Goal: Task Accomplishment & Management: Use online tool/utility

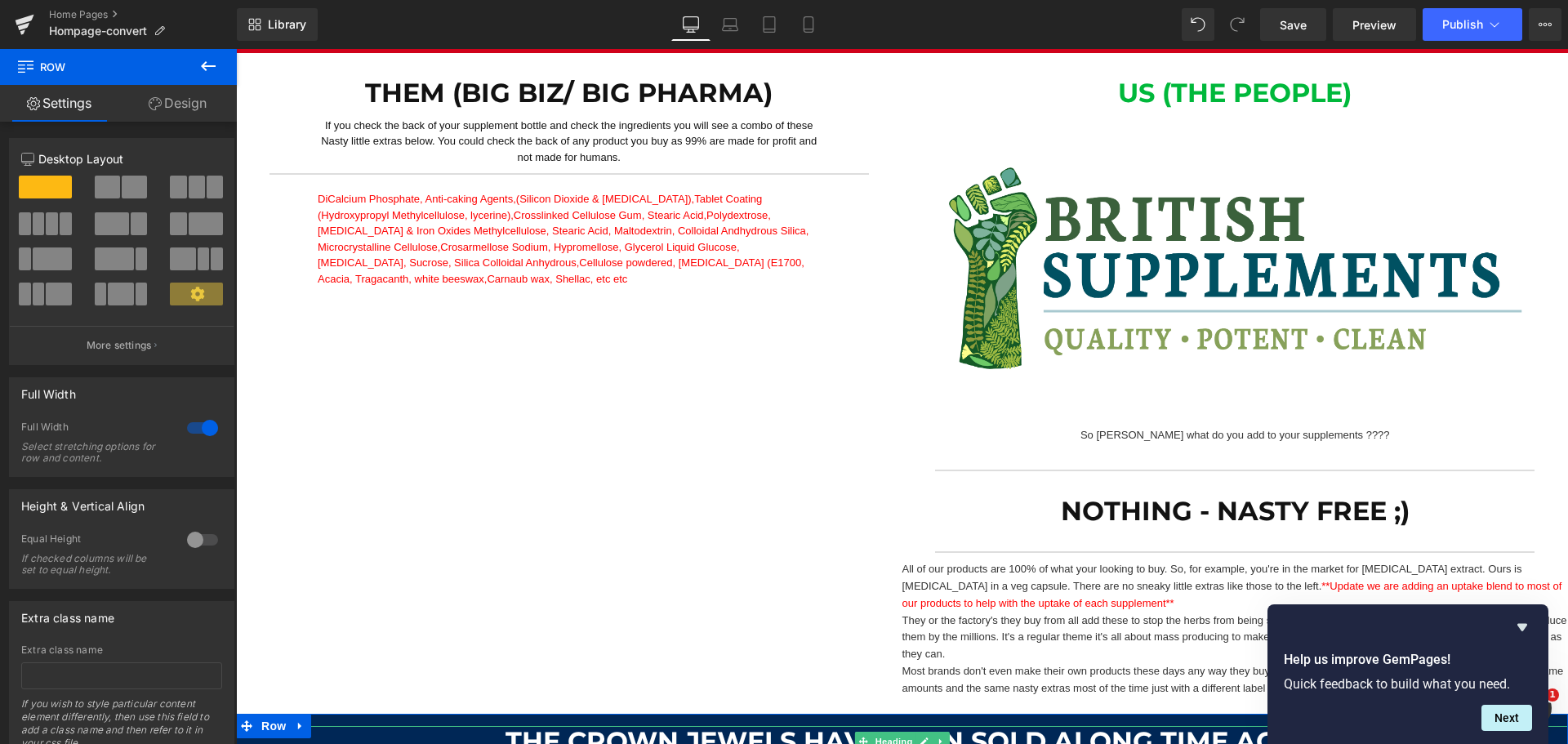
scroll to position [1062, 0]
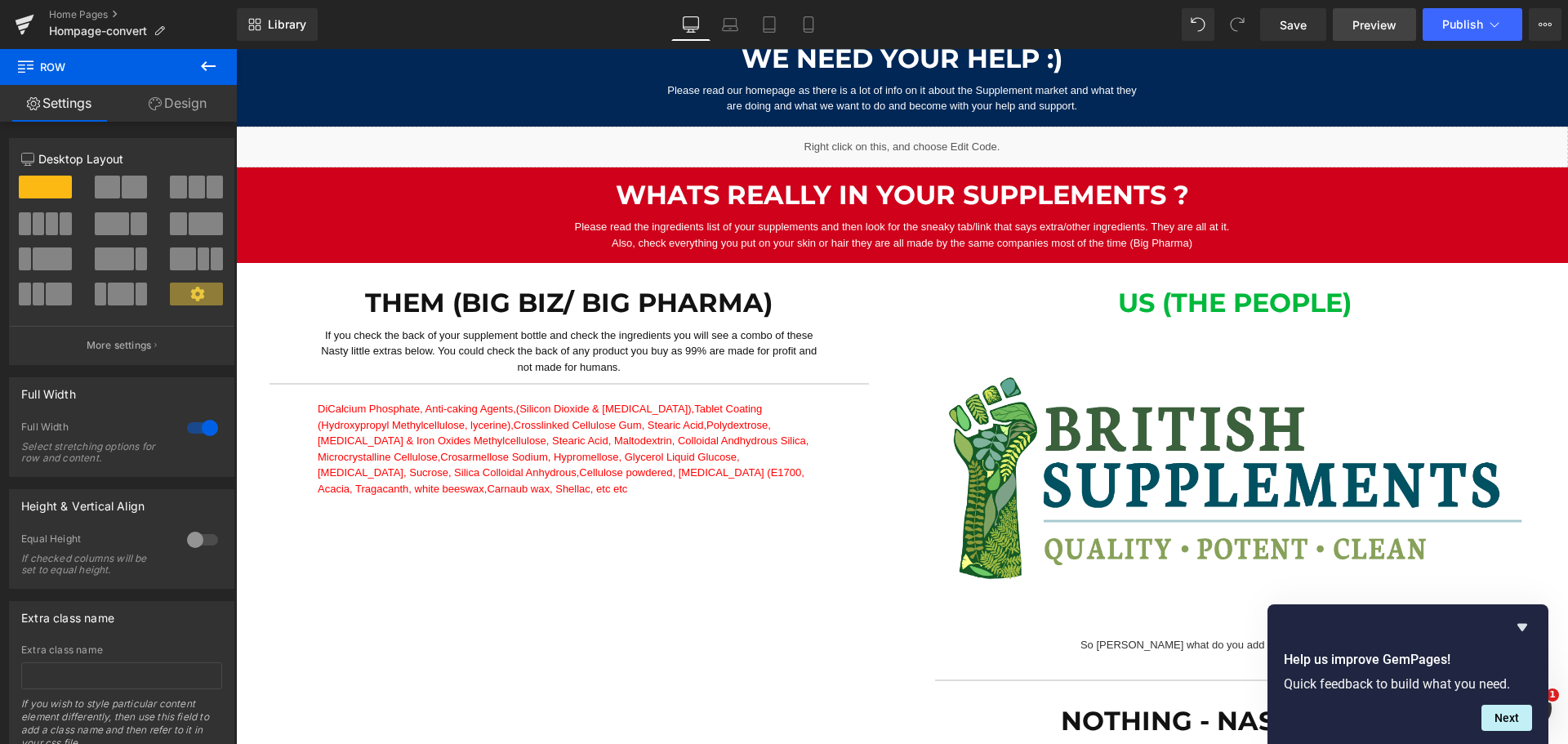
click at [1397, 14] on link "Preview" at bounding box center [1374, 24] width 83 height 33
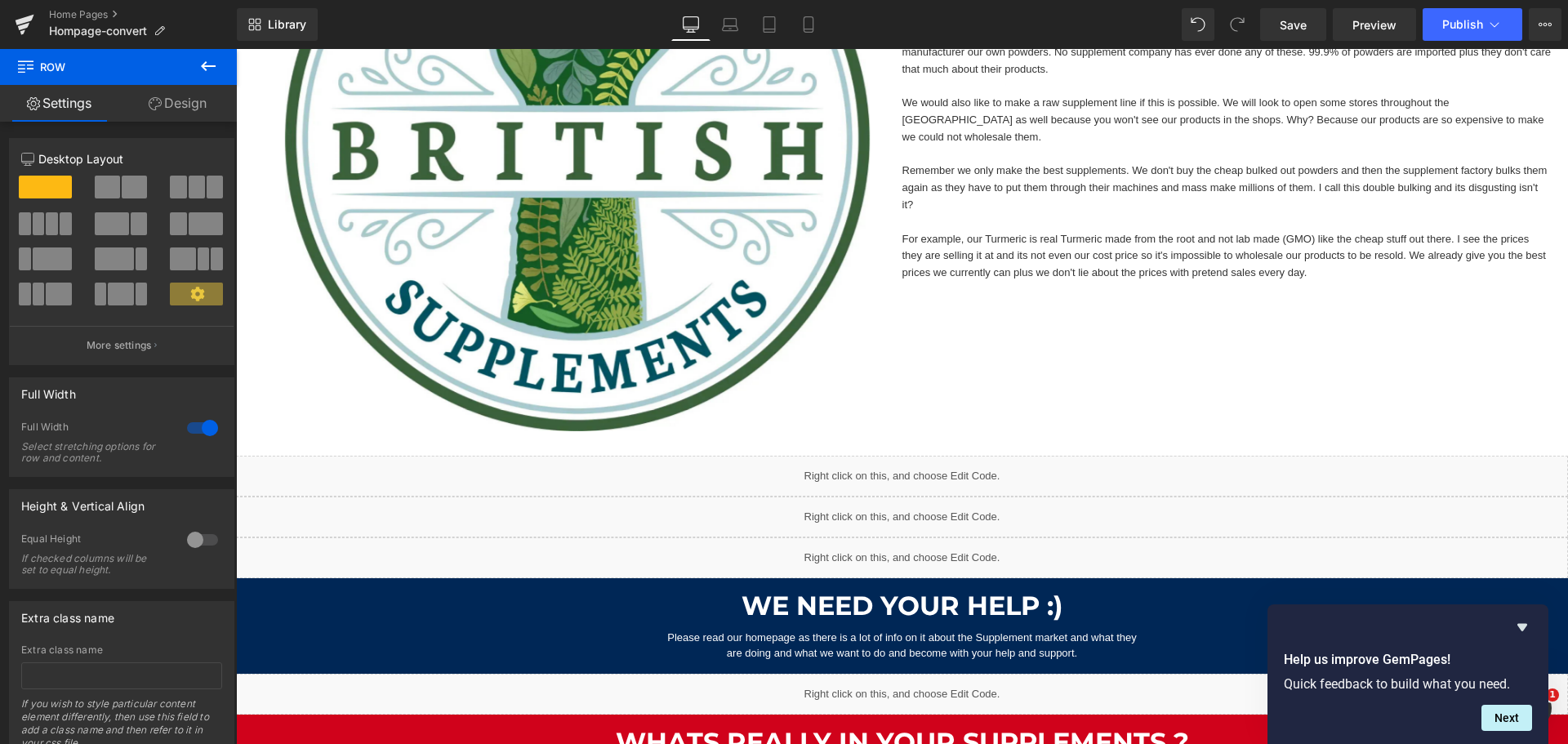
scroll to position [736, 0]
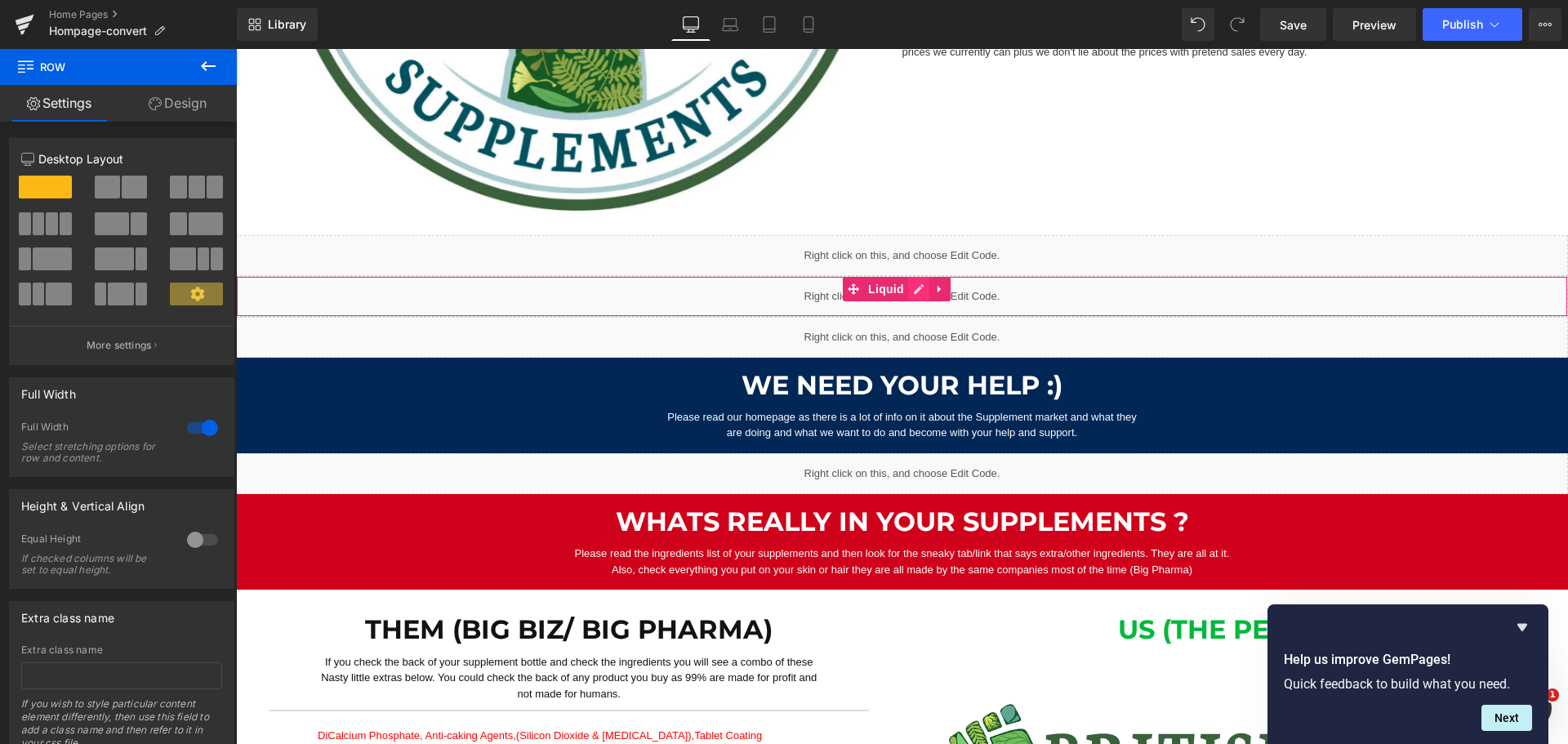
click at [920, 291] on link at bounding box center [918, 289] width 21 height 24
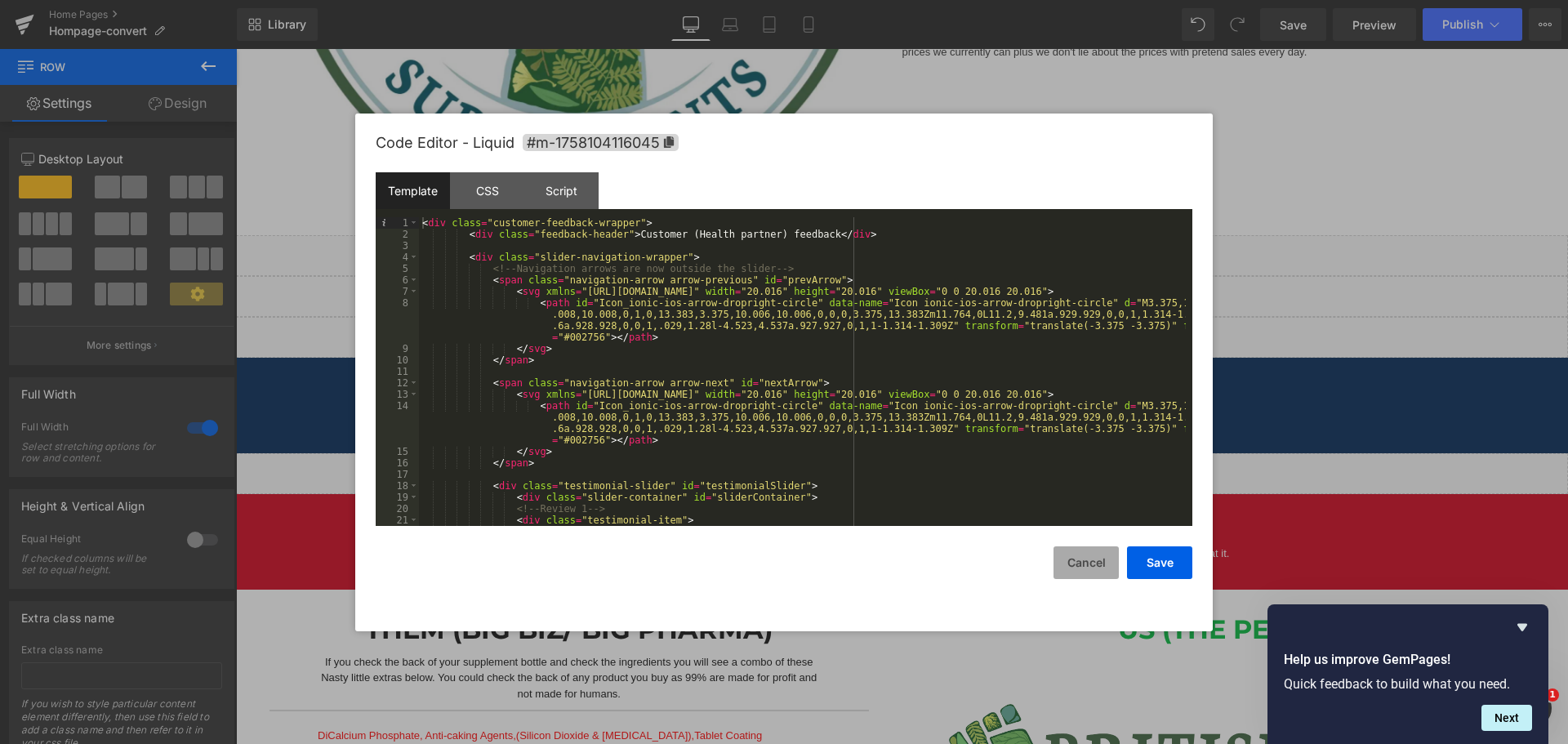
click at [1090, 566] on button "Cancel" at bounding box center [1086, 563] width 65 height 33
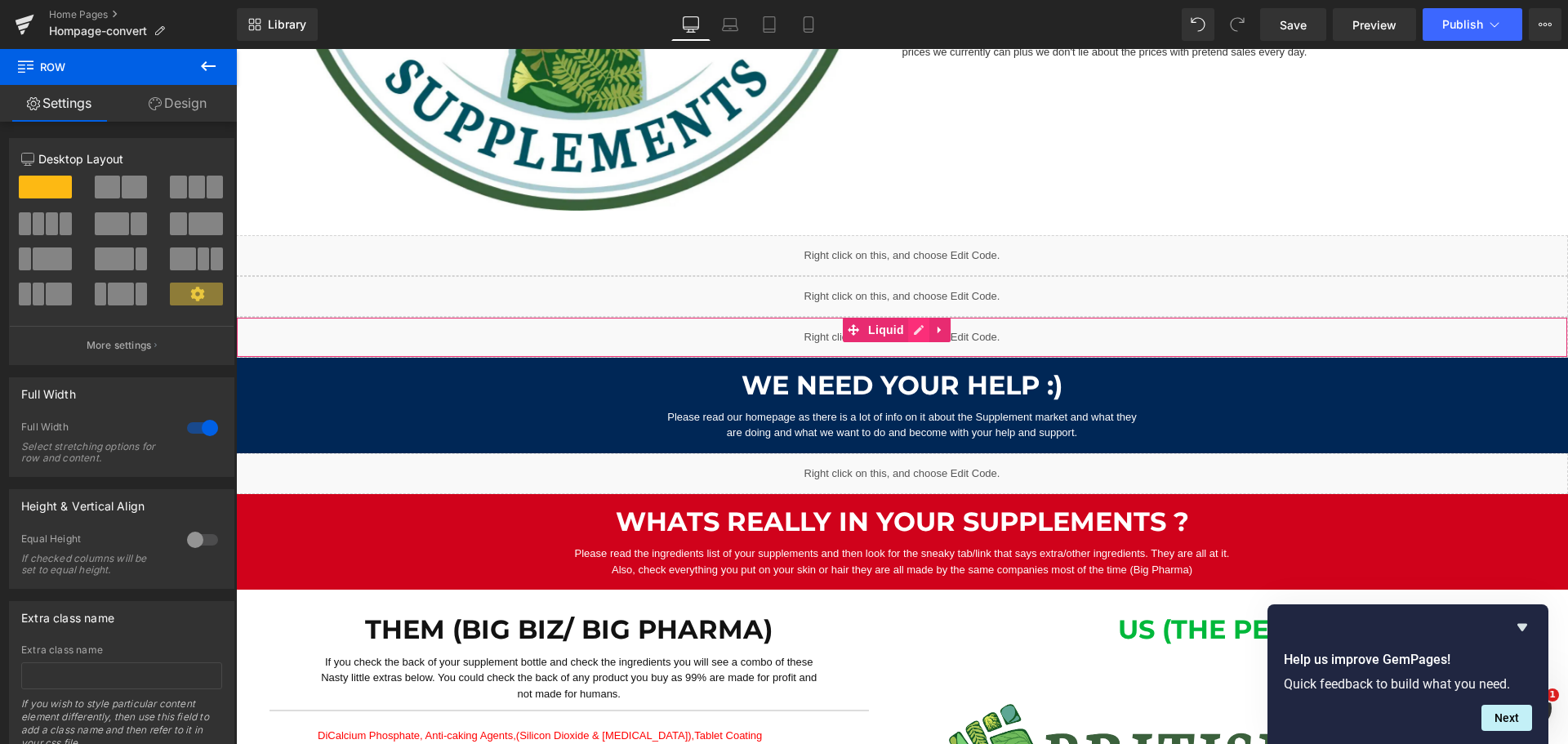
click at [920, 331] on link at bounding box center [918, 330] width 21 height 24
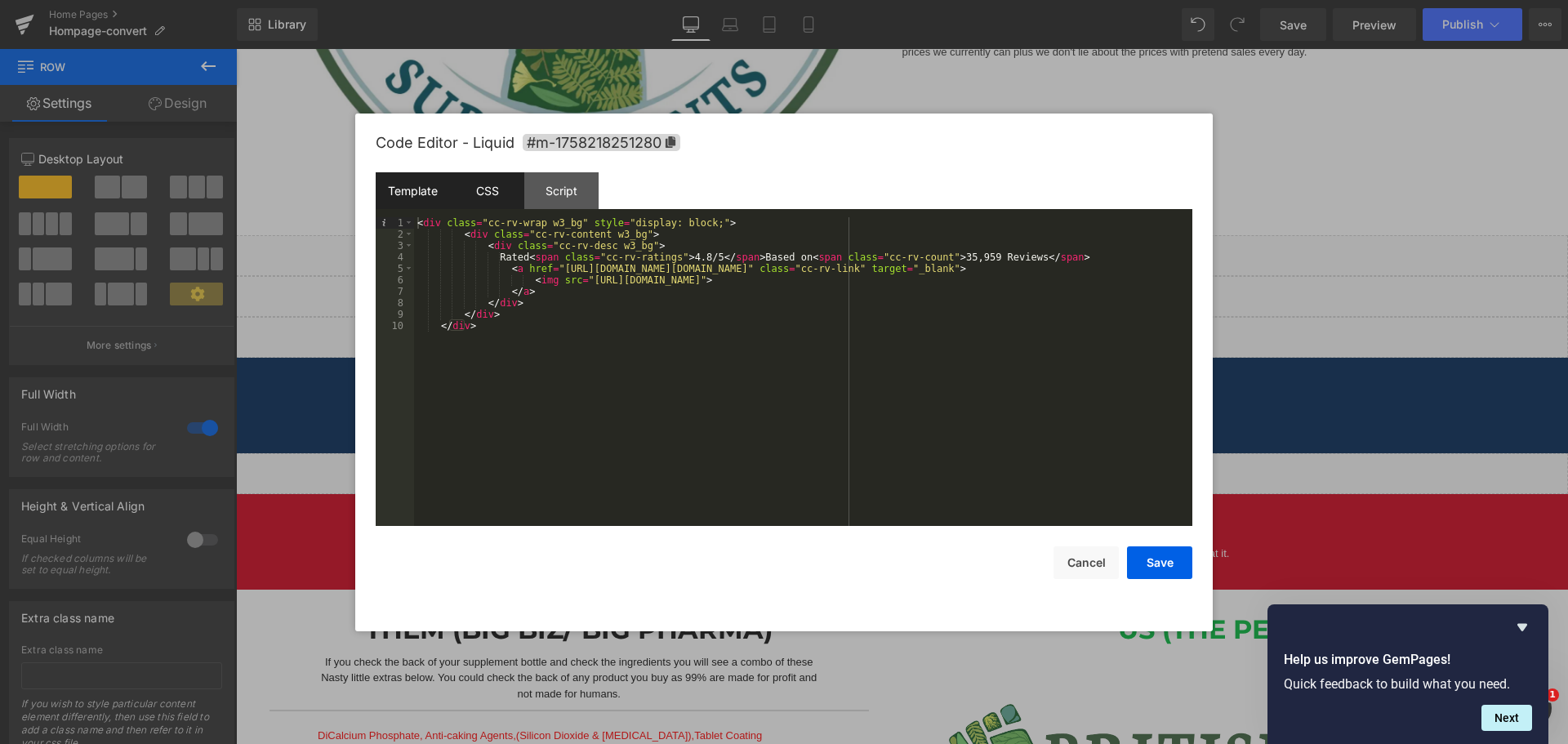
click at [498, 203] on div "CSS" at bounding box center [487, 190] width 74 height 37
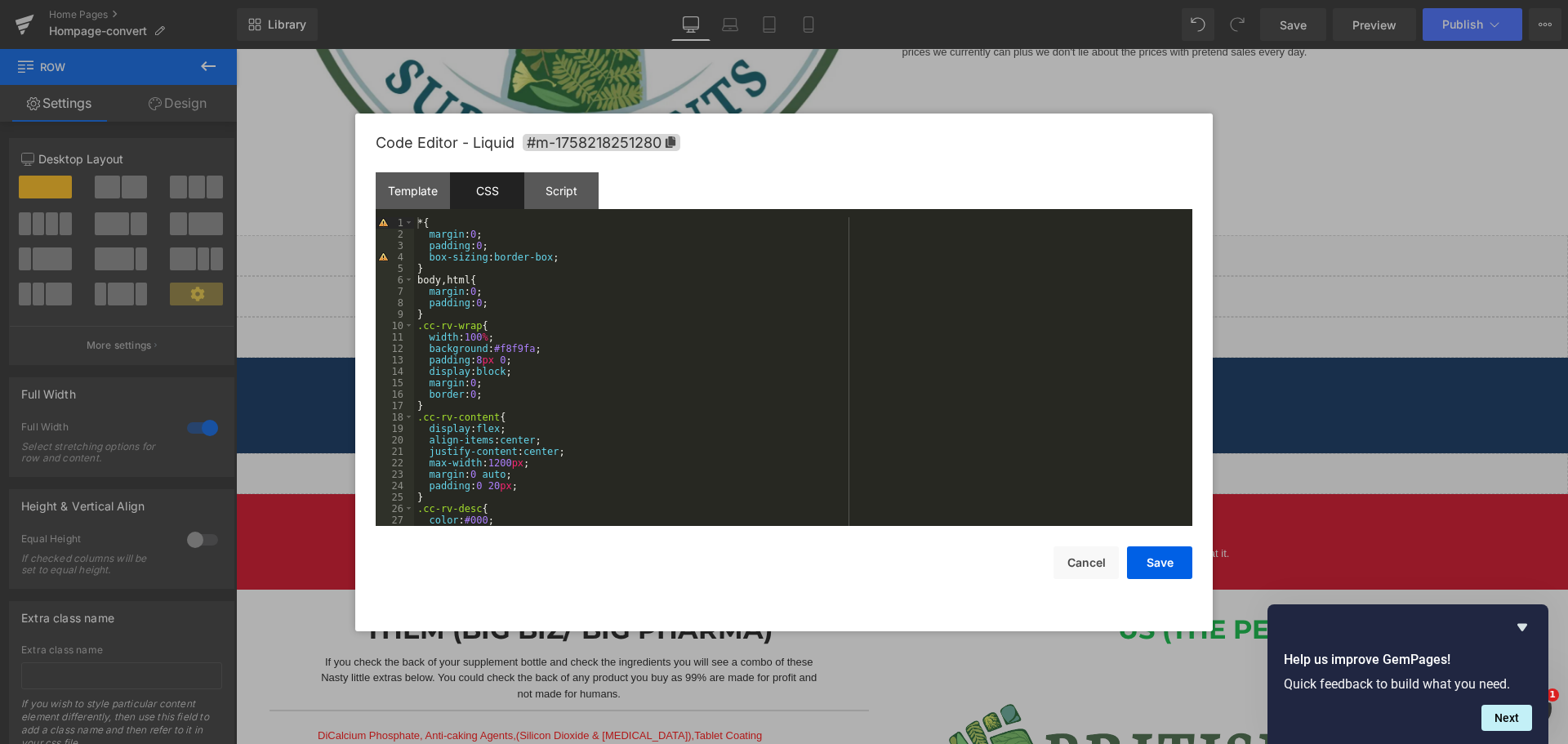
click at [452, 252] on div "* { margin : 0 ; padding : 0 ; box-sizing : border-box ; } body , html { margin…" at bounding box center [799, 382] width 772 height 332
click at [487, 281] on div "* { margin : 0 ; padding : 0 ; box-sizing : border-box ; } body , html { margin…" at bounding box center [799, 382] width 772 height 332
click at [522, 345] on div "* { margin : 0 ; padding : 0 ; box-sizing : border-box ; } body , html { margin…" at bounding box center [799, 382] width 772 height 332
drag, startPoint x: 522, startPoint y: 345, endPoint x: 548, endPoint y: 352, distance: 26.9
click at [522, 345] on div "* { margin : 0 ; padding : 0 ; box-sizing : border-box ; } body , html { margin…" at bounding box center [799, 382] width 772 height 332
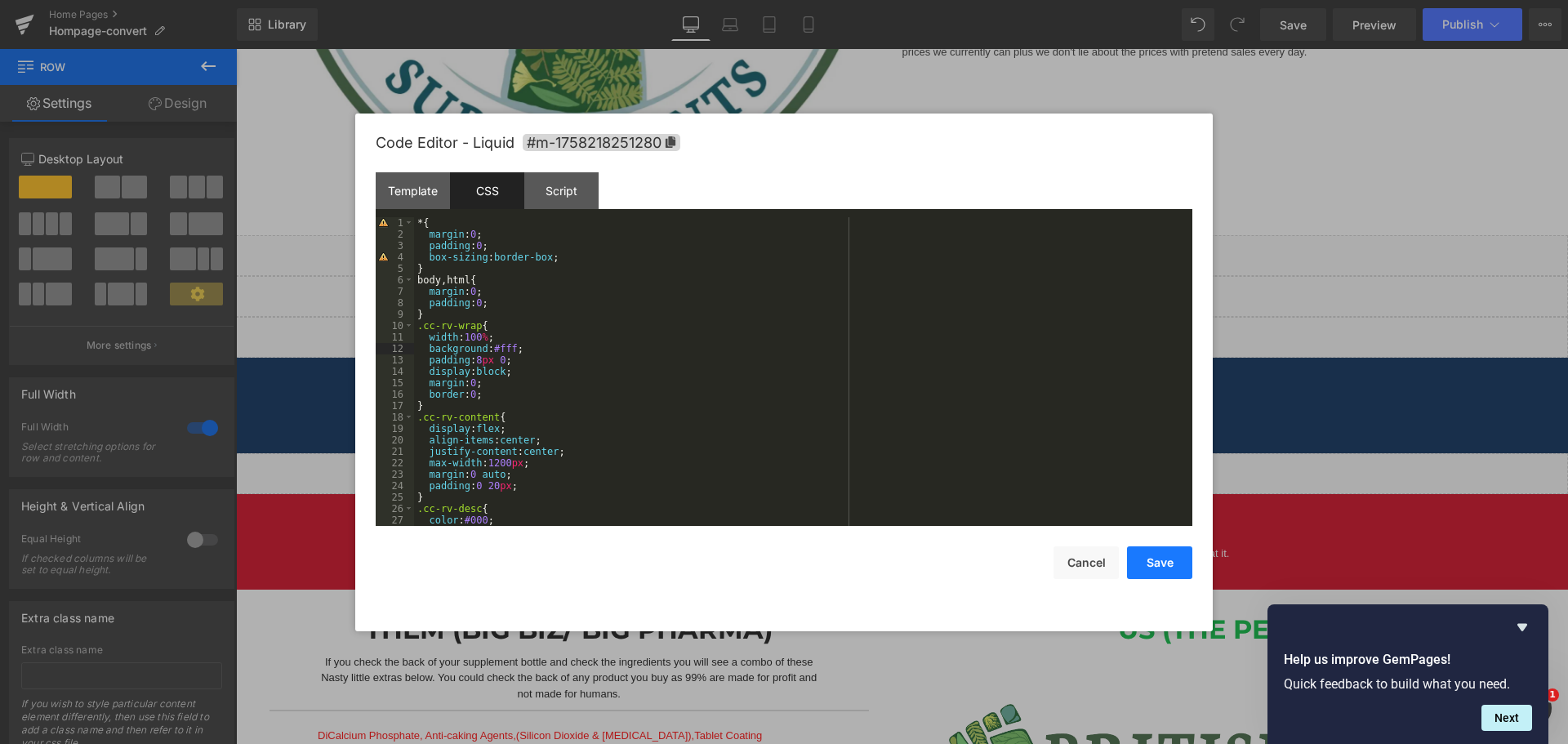
click at [1165, 576] on button "Save" at bounding box center [1159, 563] width 65 height 33
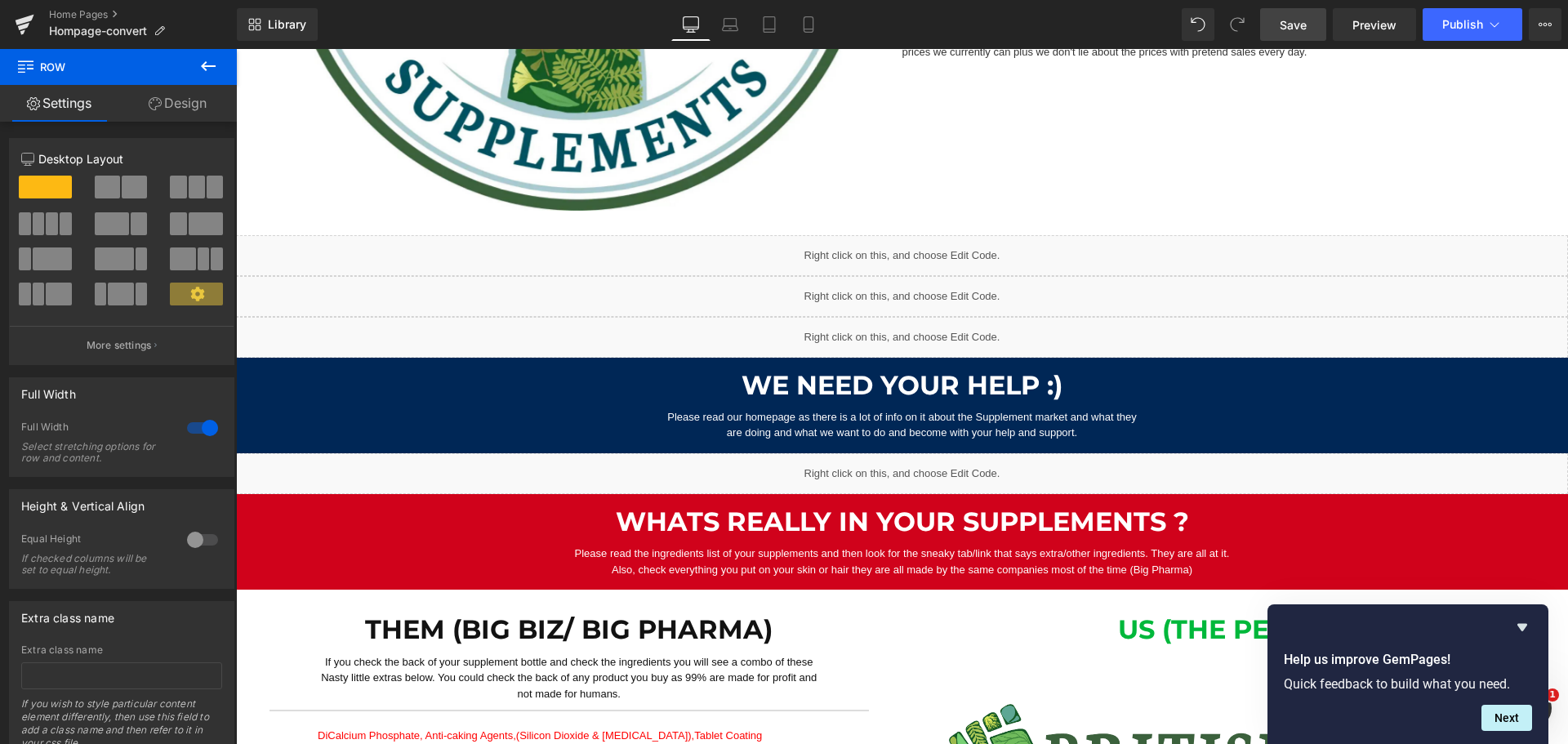
drag, startPoint x: 1297, startPoint y: 26, endPoint x: 476, endPoint y: 68, distance: 822.1
click at [1297, 26] on span "Save" at bounding box center [1293, 25] width 27 height 18
click at [1359, 22] on span "Preview" at bounding box center [1374, 25] width 44 height 18
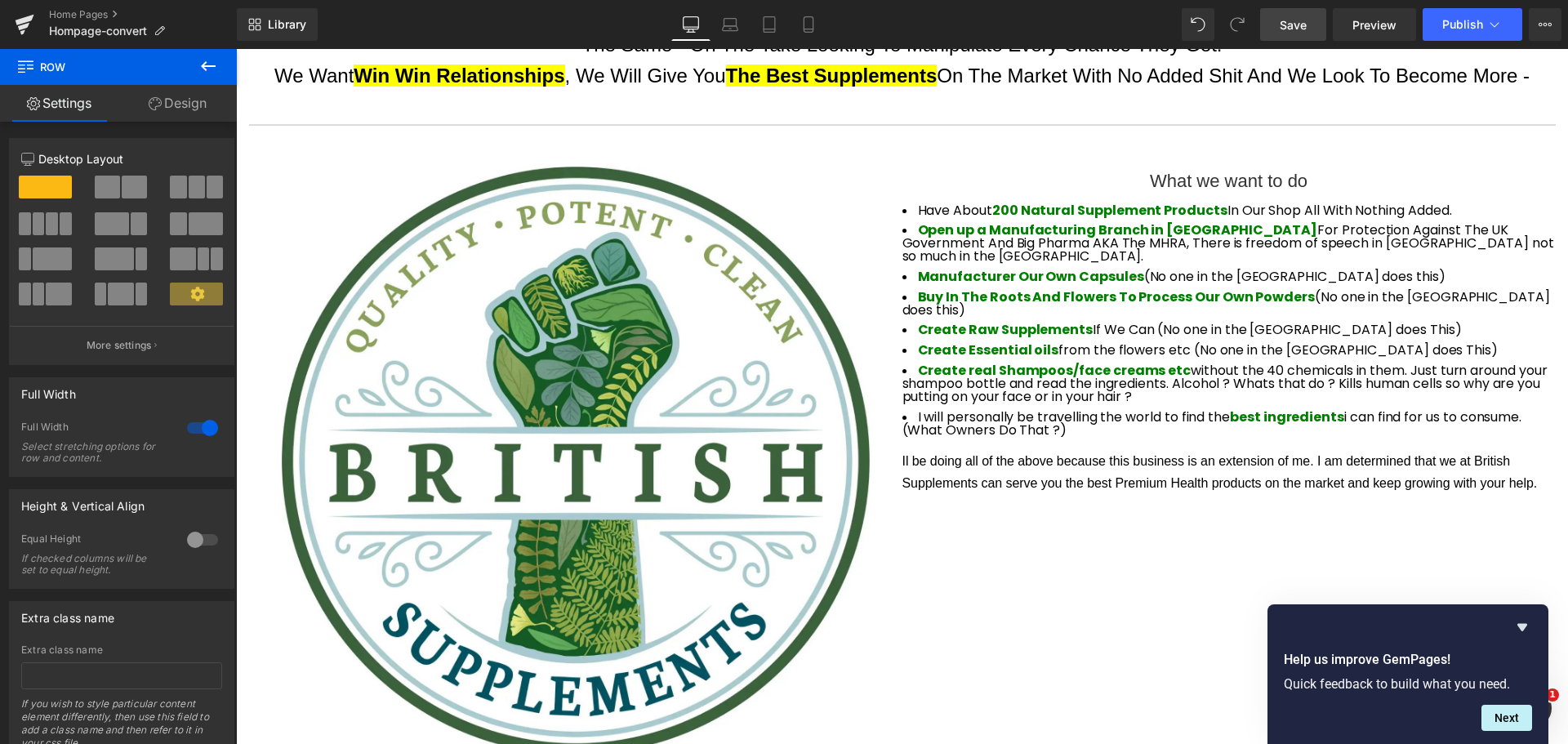
scroll to position [2614, 0]
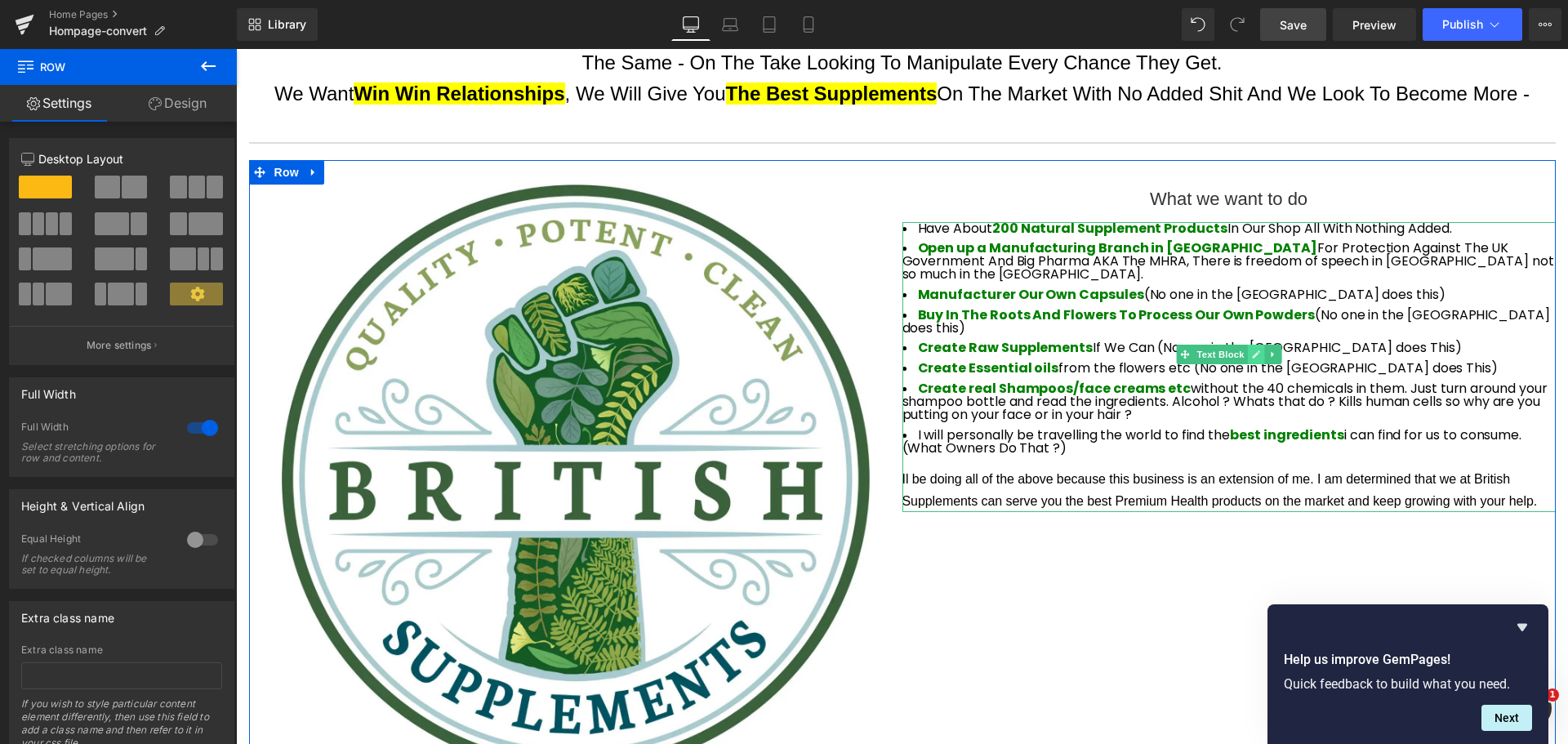
click at [1247, 356] on link at bounding box center [1255, 354] width 18 height 19
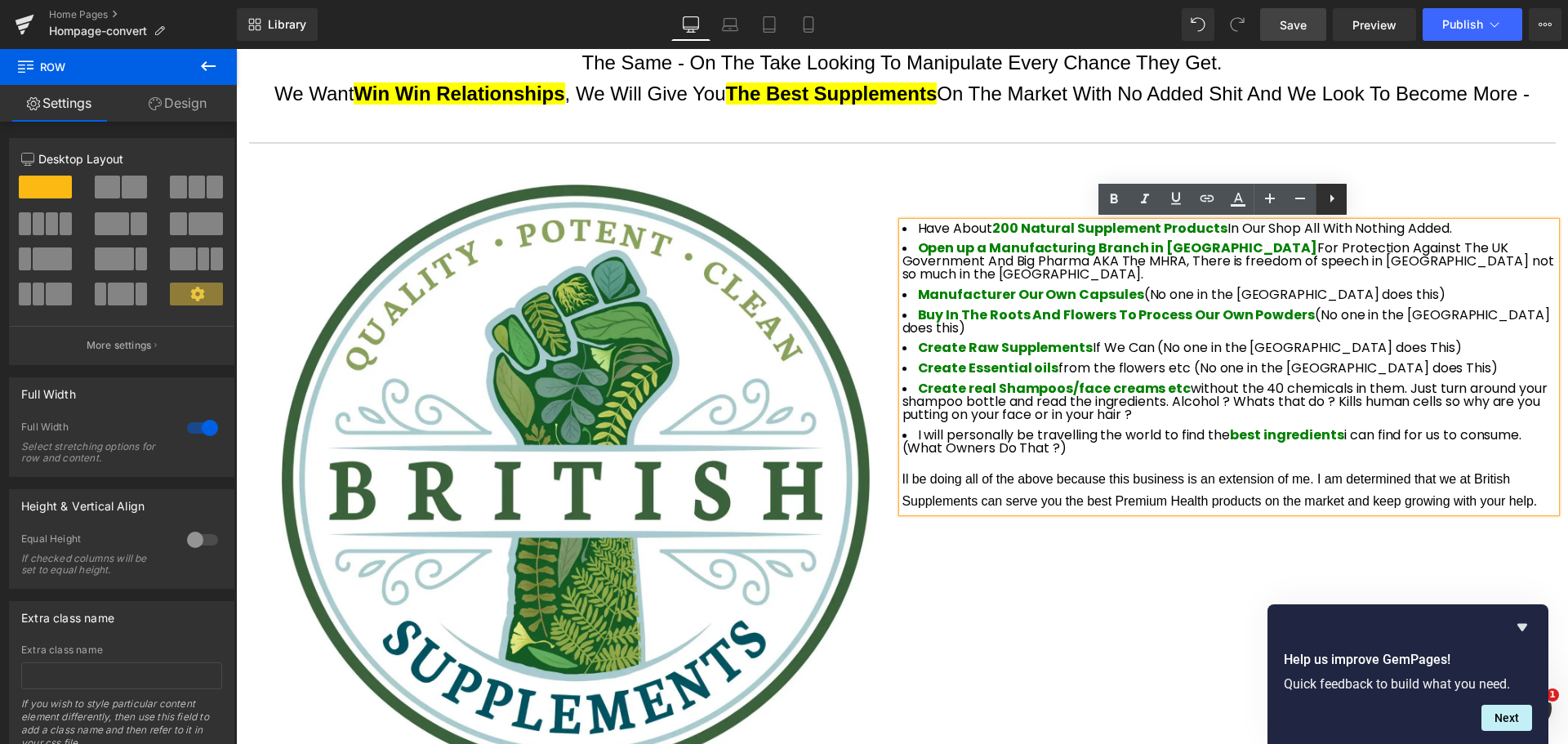
click at [1326, 205] on icon at bounding box center [1331, 198] width 19 height 19
click at [1329, 206] on icon at bounding box center [1330, 198] width 19 height 19
click at [1357, 201] on icon at bounding box center [1362, 198] width 19 height 19
click at [1147, 556] on div "Image What we want to do Heading Have About 200 Natural Supplement Products In …" at bounding box center [902, 478] width 1307 height 637
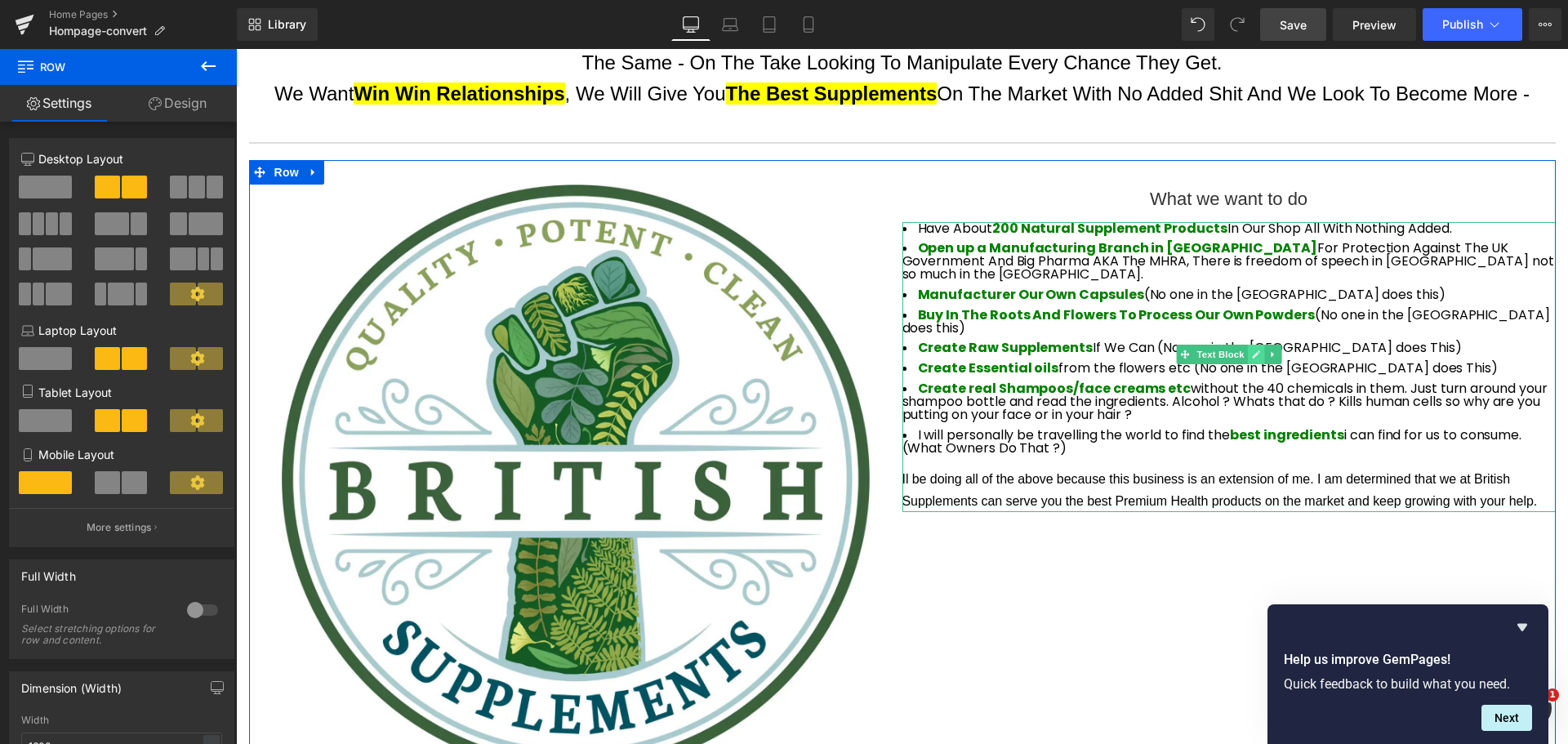
click at [1252, 352] on icon at bounding box center [1256, 355] width 8 height 8
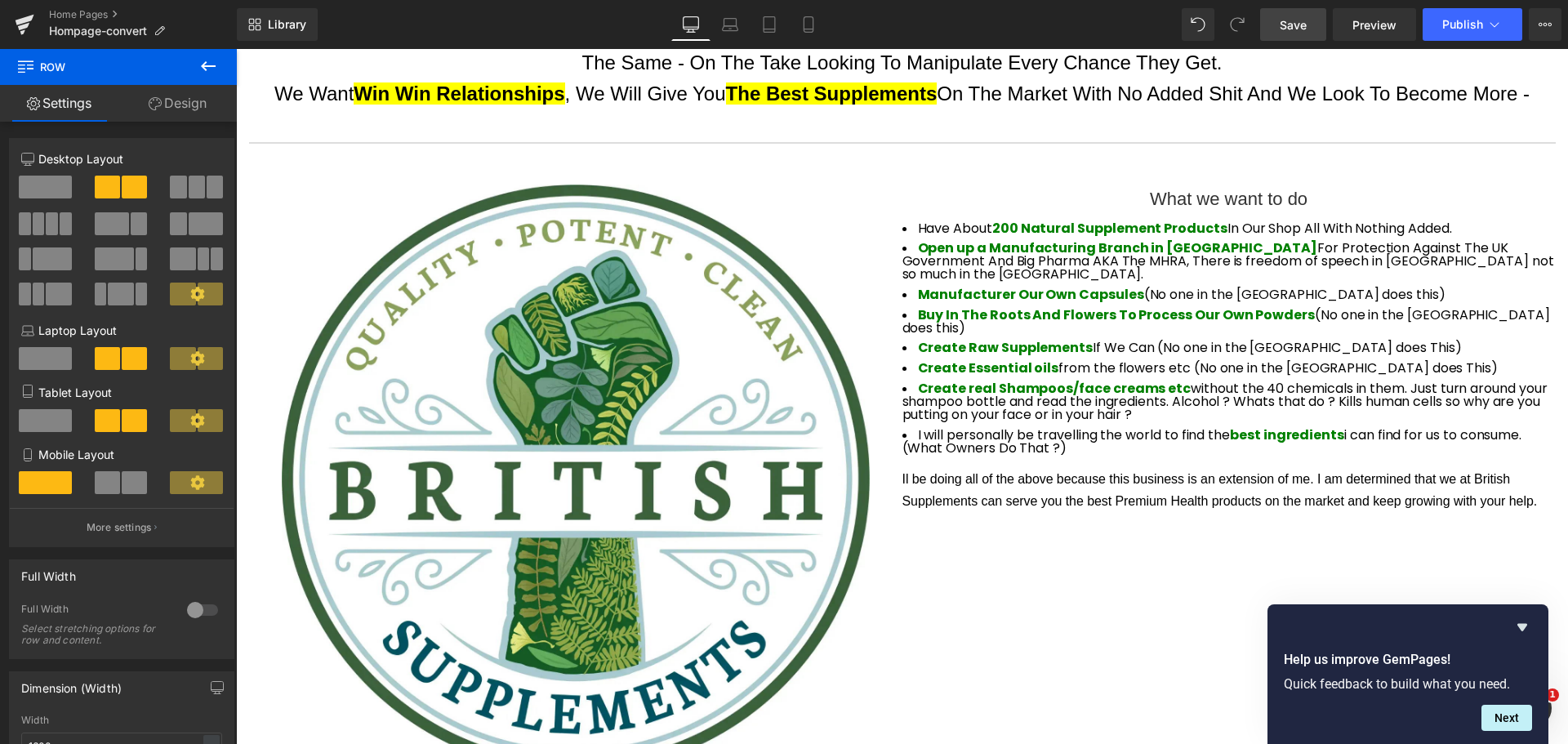
click at [222, 61] on button at bounding box center [208, 67] width 57 height 36
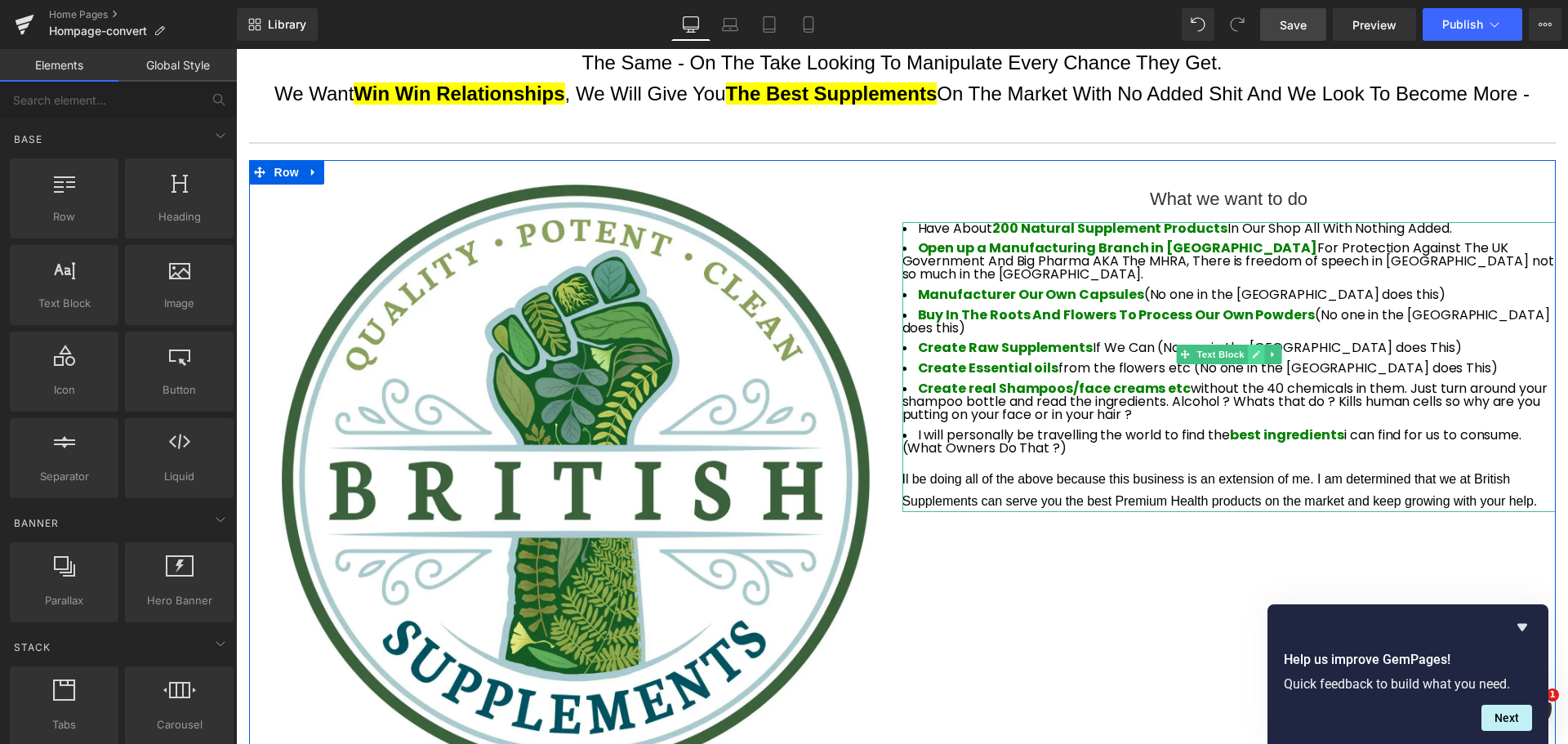
click at [1253, 356] on icon at bounding box center [1255, 355] width 9 height 10
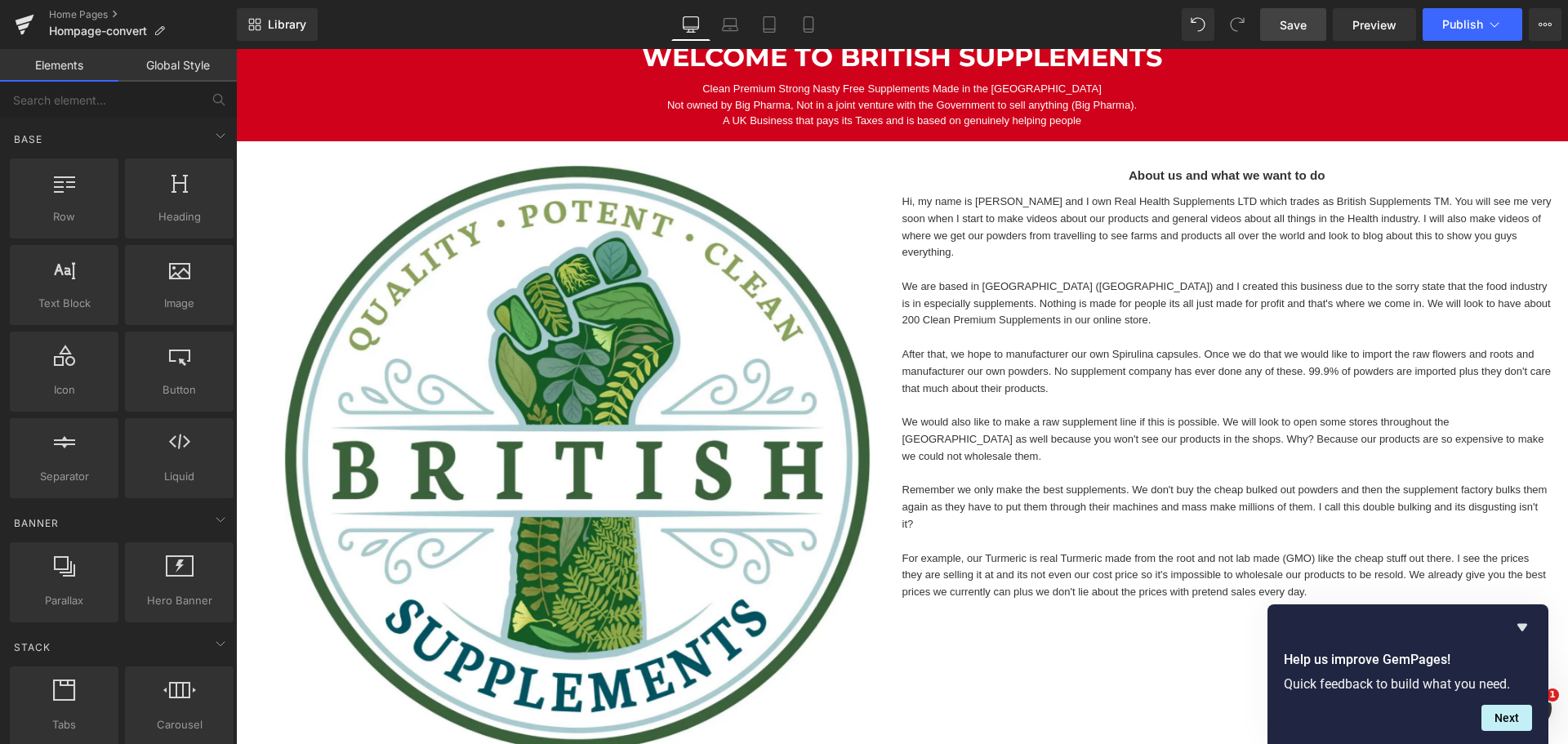
scroll to position [0, 0]
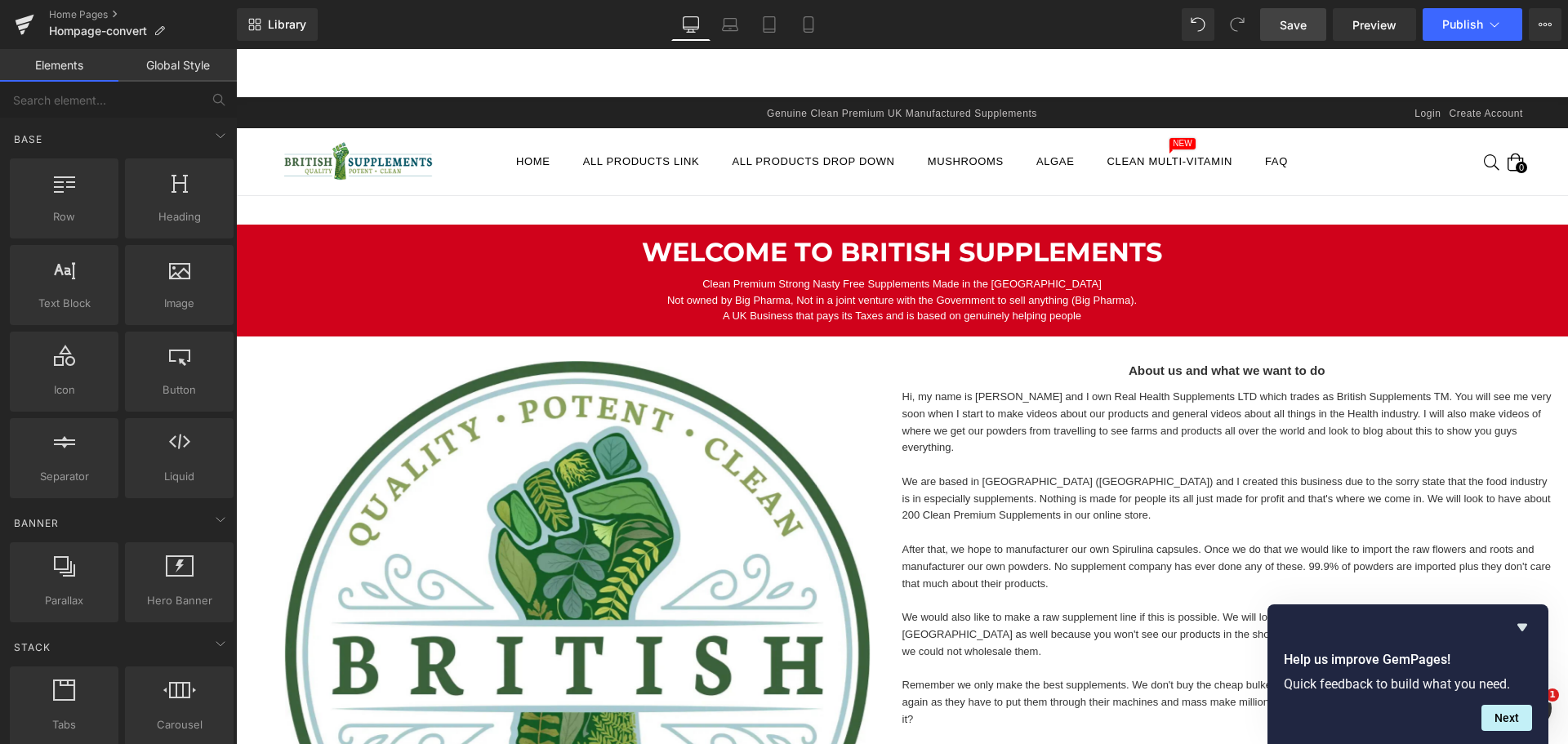
click at [1291, 25] on span "Save" at bounding box center [1293, 25] width 27 height 18
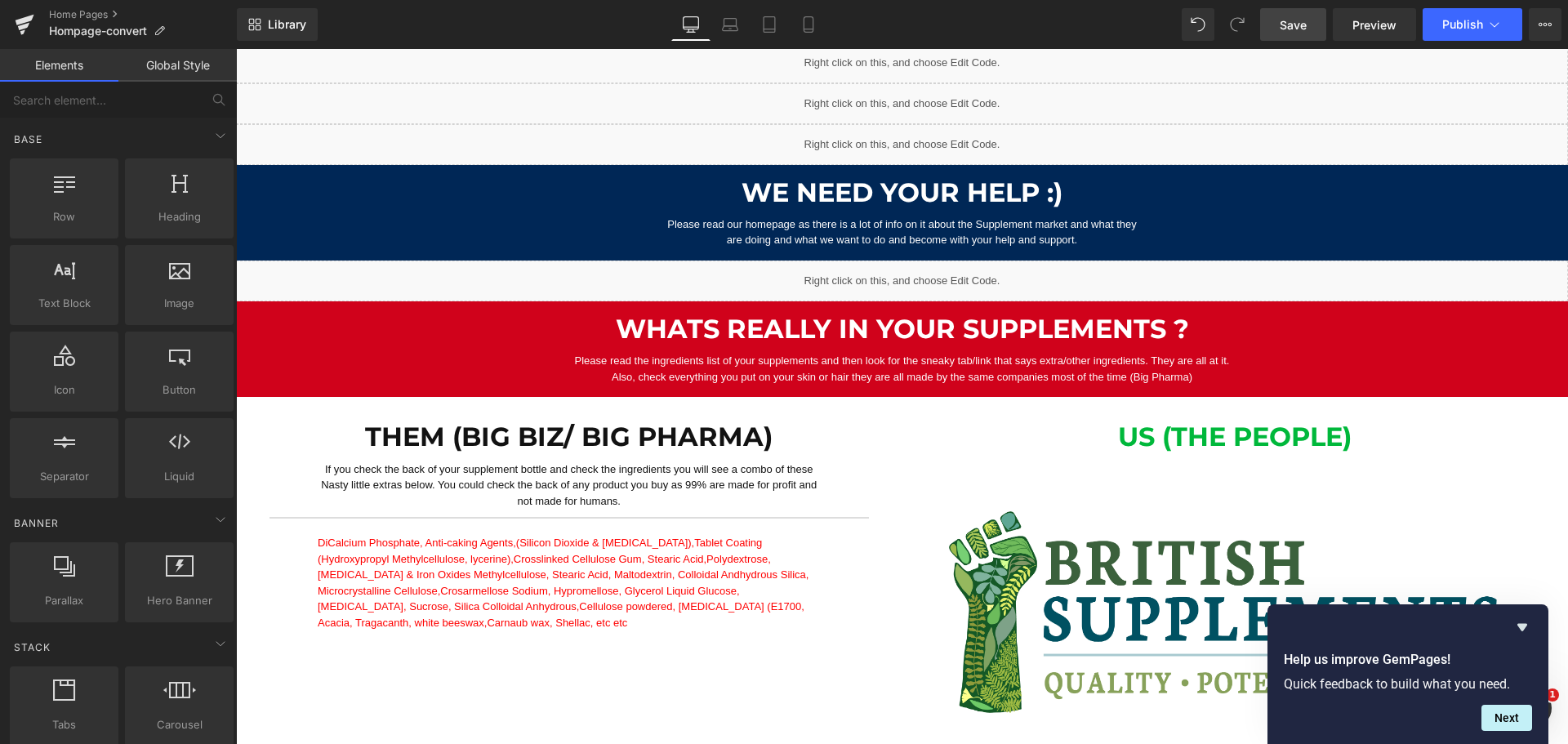
scroll to position [898, 0]
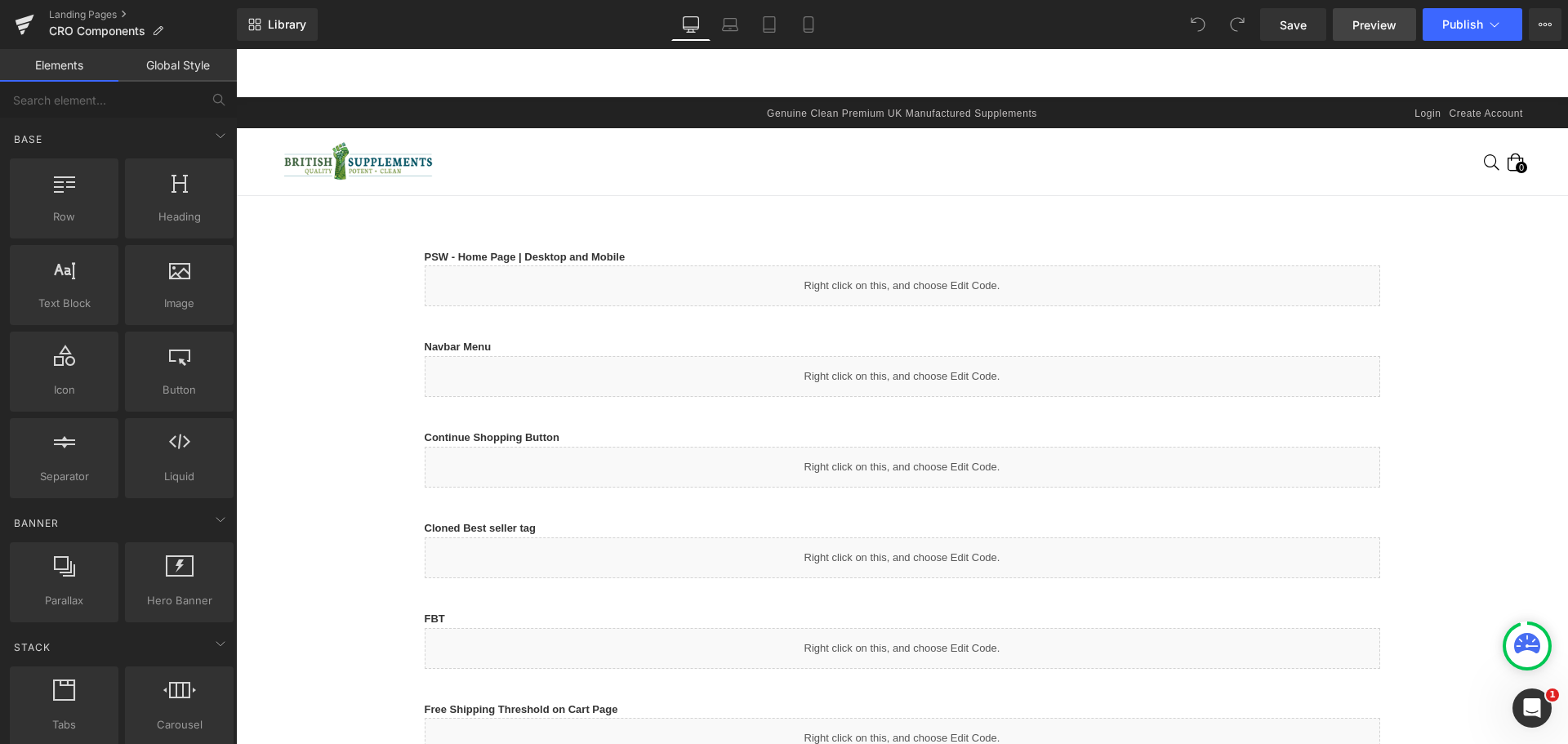
click at [1362, 28] on span "Preview" at bounding box center [1374, 25] width 44 height 18
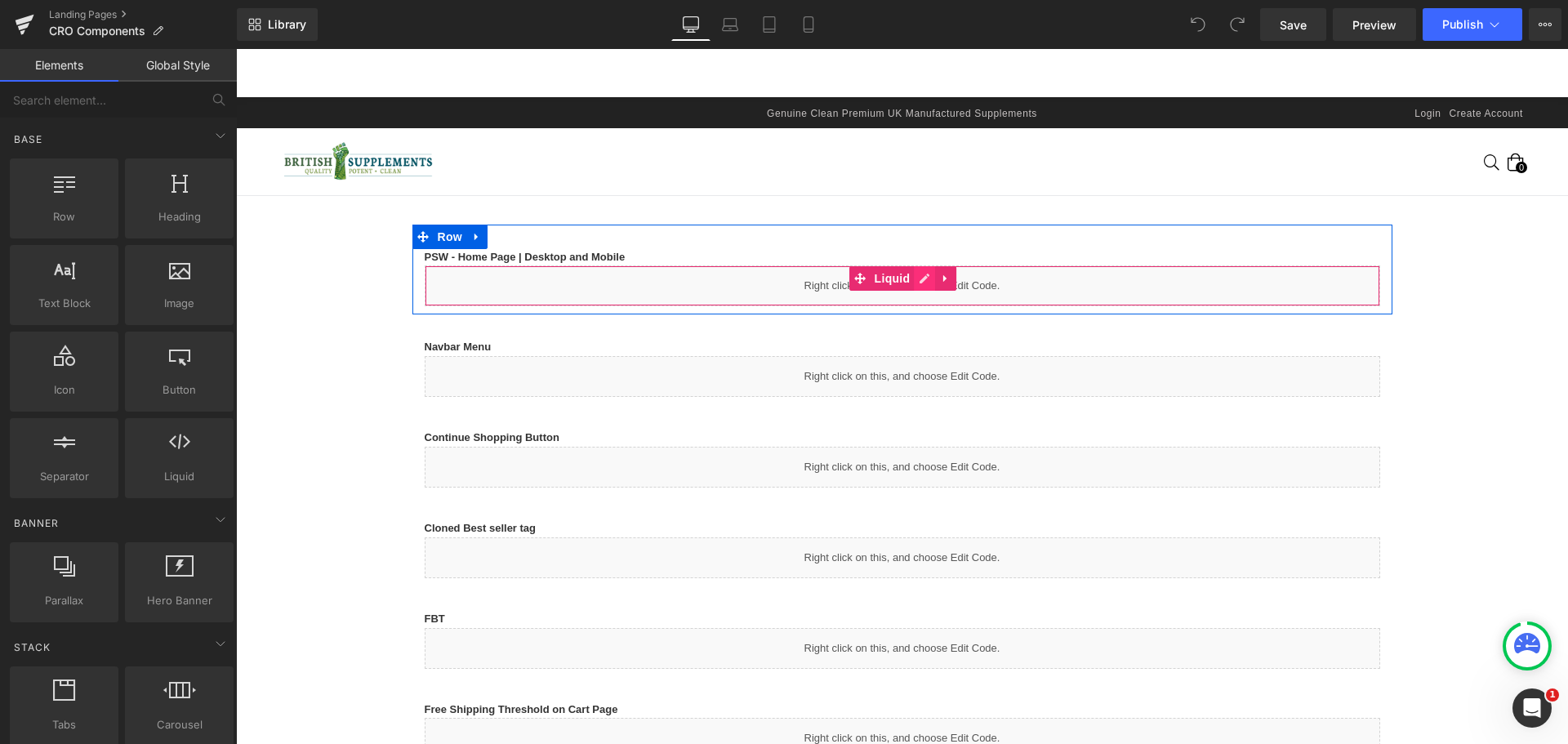
click at [920, 281] on link at bounding box center [924, 278] width 21 height 24
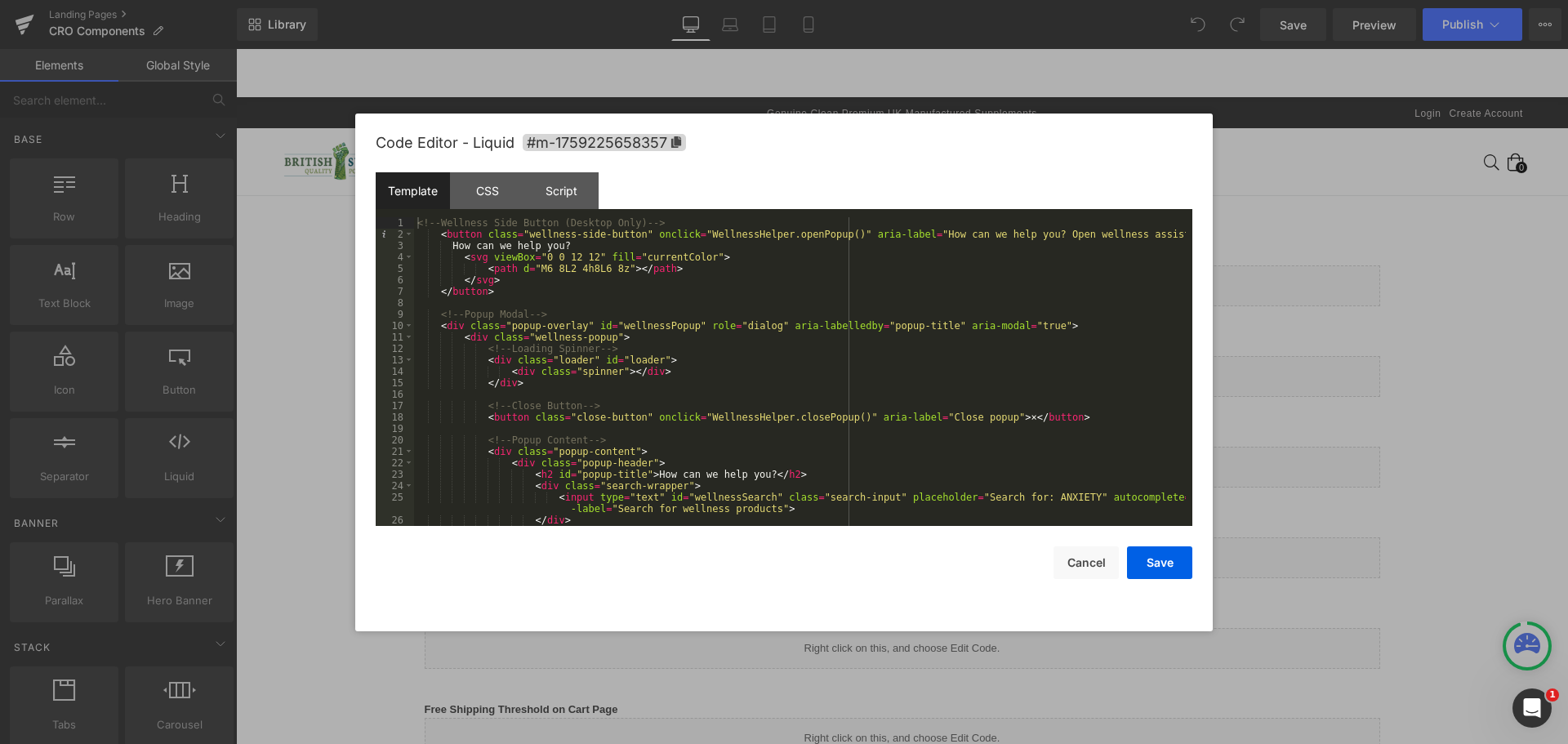
click at [1349, 297] on div at bounding box center [784, 372] width 1568 height 744
